Goal: Communication & Community: Participate in discussion

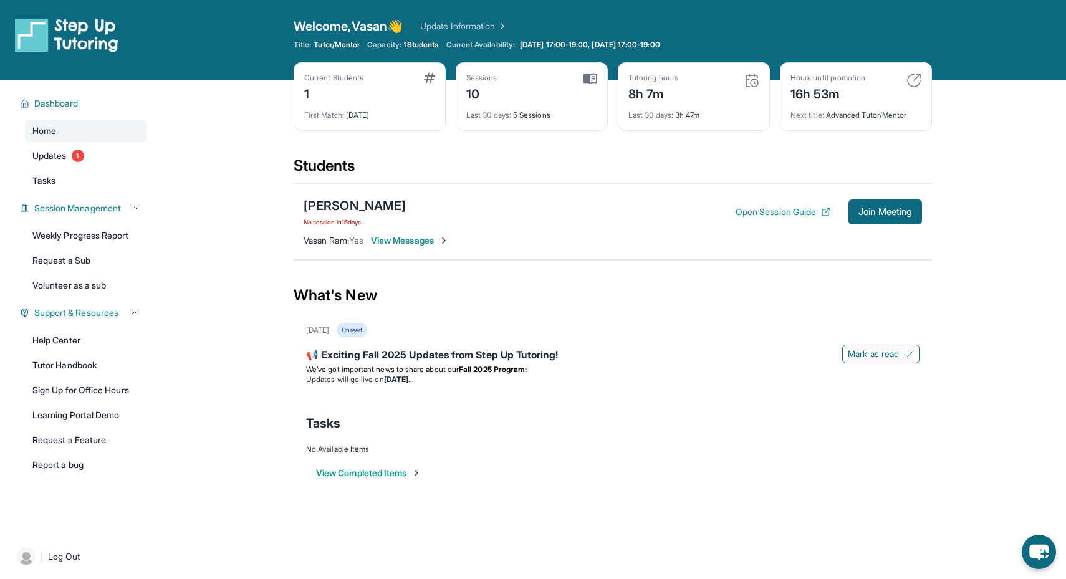
click at [400, 240] on span "View Messages" at bounding box center [410, 240] width 78 height 12
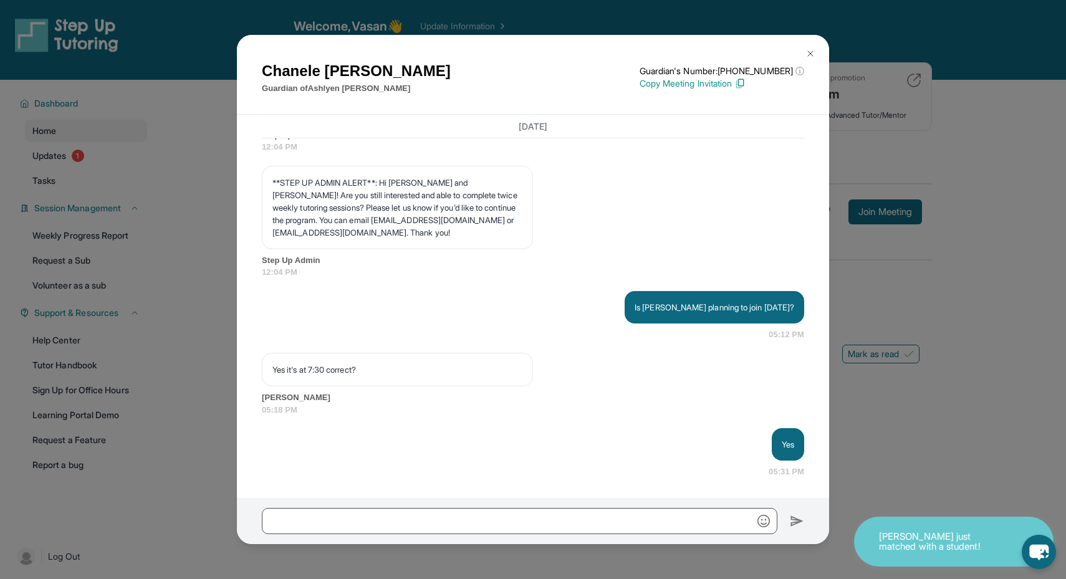
scroll to position [14404, 0]
click at [807, 55] on img at bounding box center [811, 54] width 10 height 10
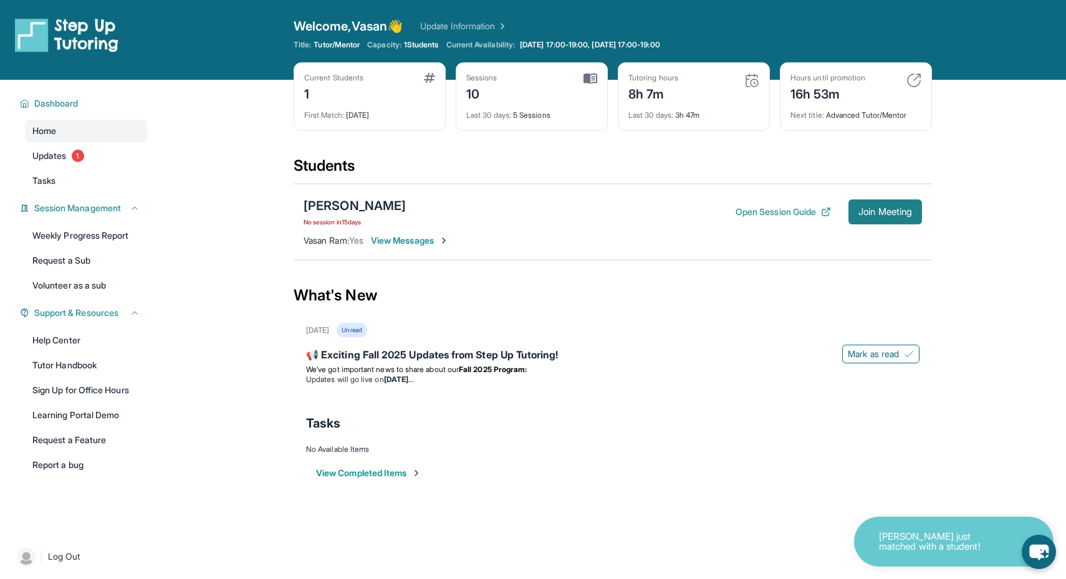
click at [874, 213] on span "Join Meeting" at bounding box center [886, 211] width 54 height 7
click at [861, 208] on span "Join Meeting" at bounding box center [886, 211] width 54 height 7
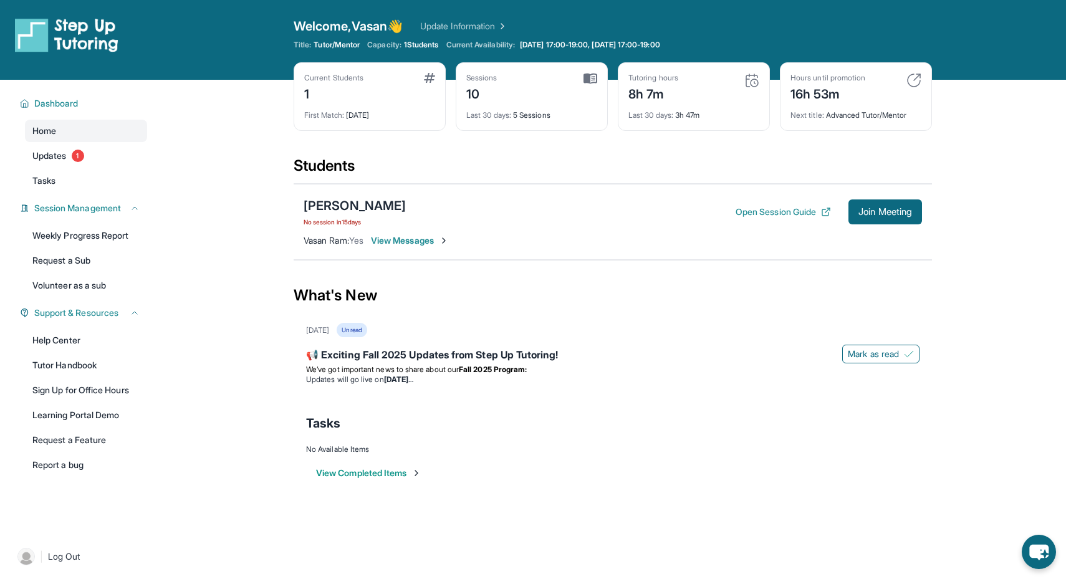
click at [435, 243] on span "View Messages" at bounding box center [410, 240] width 78 height 12
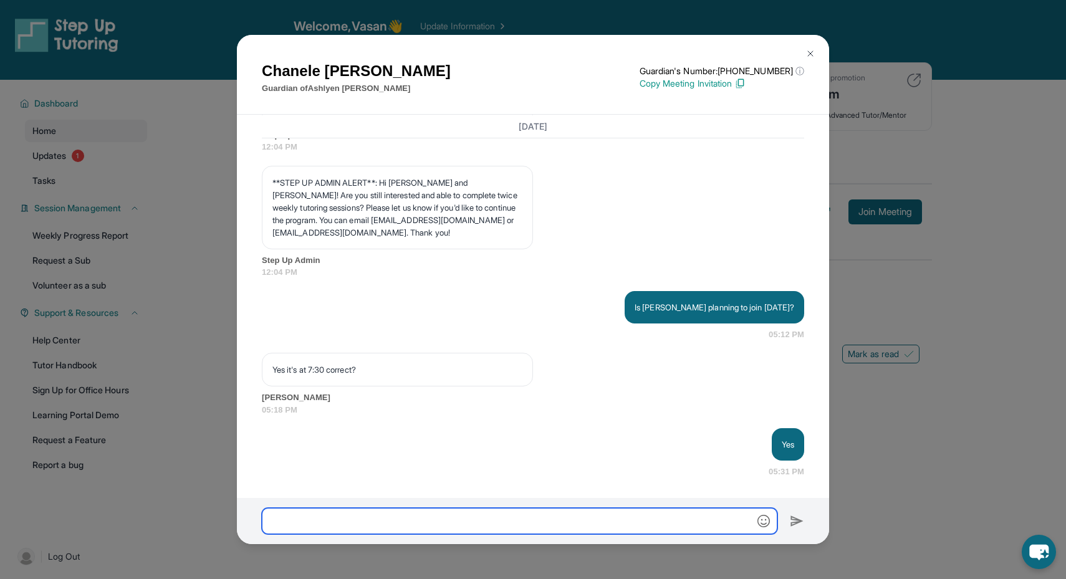
click at [379, 518] on input "text" at bounding box center [520, 521] width 516 height 26
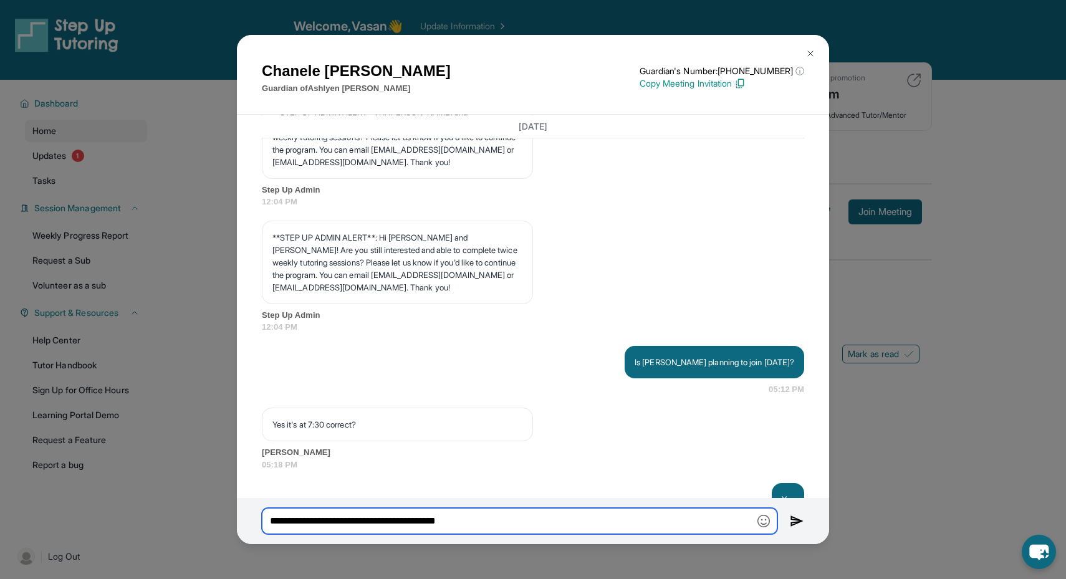
scroll to position [13981, 0]
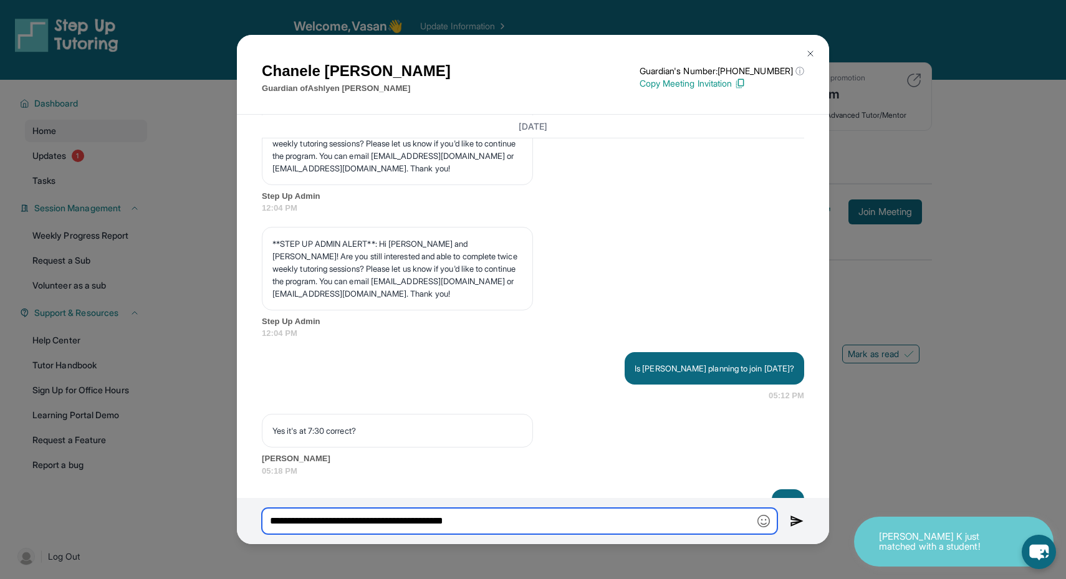
type input "**********"
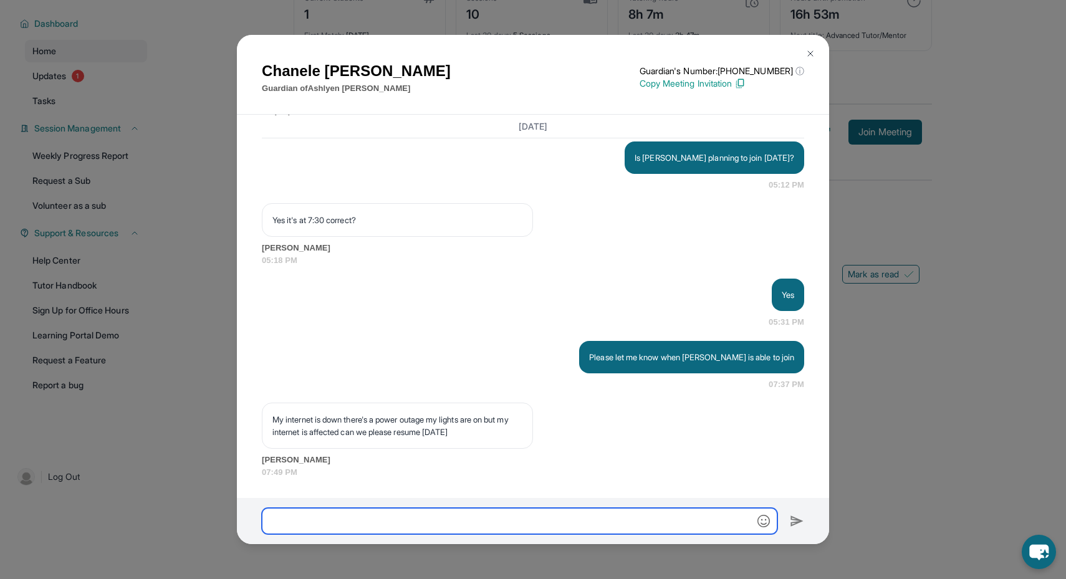
scroll to position [14553, 0]
type input "*"
type input "**********"
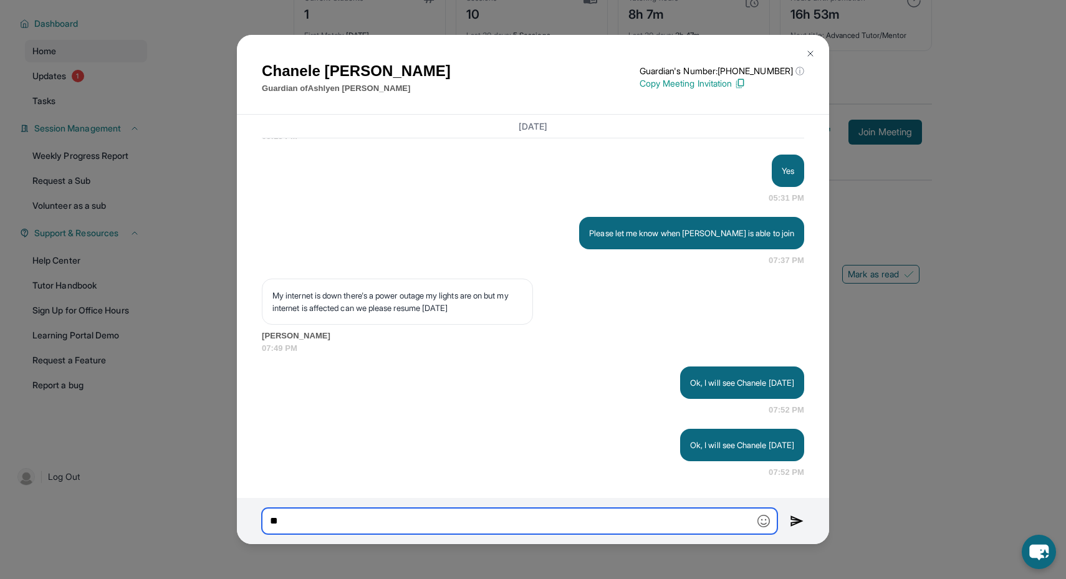
scroll to position [14677, 0]
type input "*"
